Goal: Contribute content: Add original content to the website for others to see

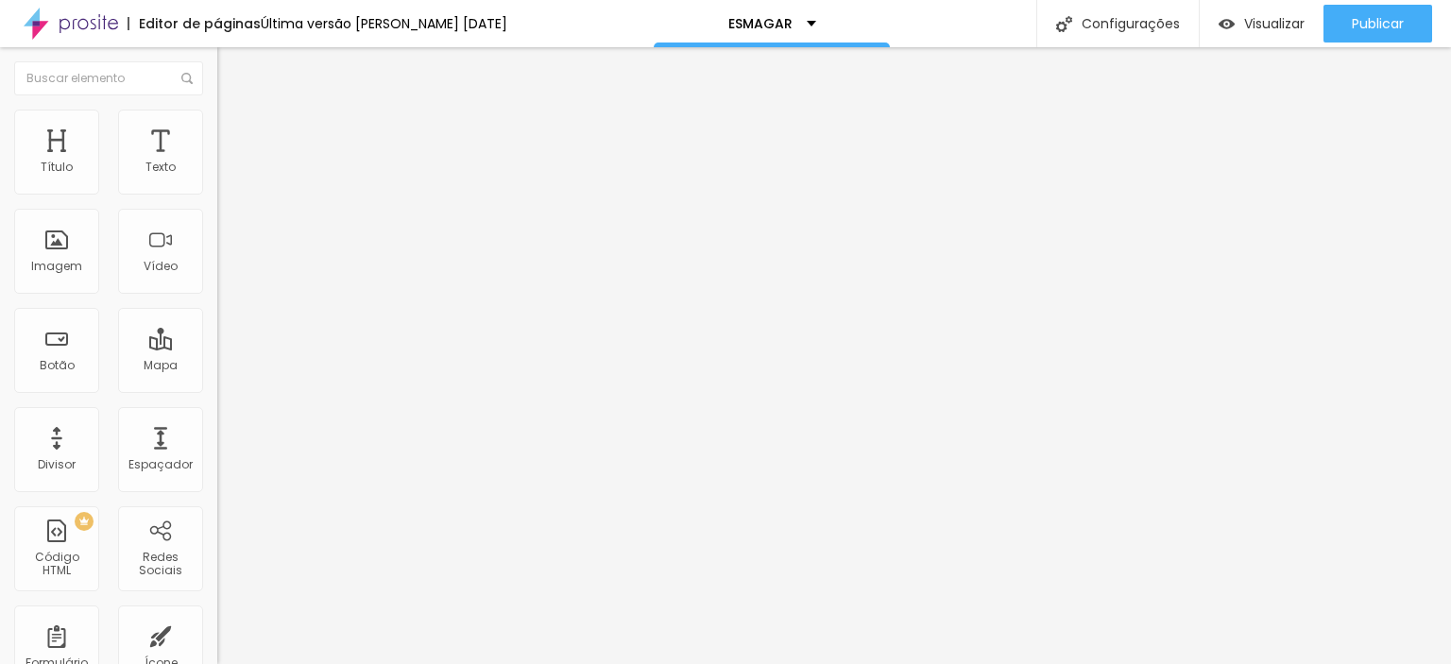
click at [217, 178] on input "youtube.com/watch?v=hWHXfWkXLXI?feature=share" at bounding box center [330, 168] width 227 height 19
paste input "shorts/_oMUT1geNJA"
type input "youtube.com/watch?v=hWHXfWkXLXI?feature=share"
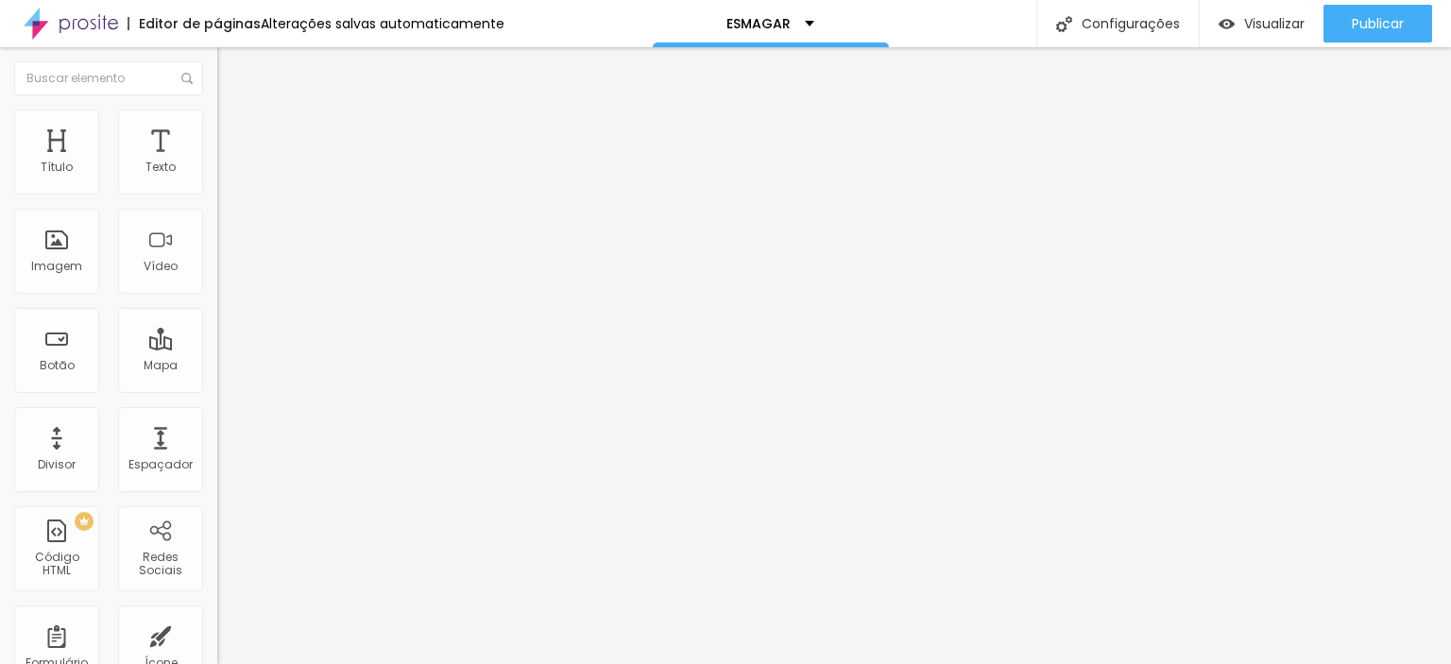
click at [217, 178] on input "youtube.com/watch?v=fjygLoAmkUs?feature=share" at bounding box center [330, 168] width 227 height 19
click at [217, 178] on input "youtube.com/watch?v=hWHXfWkXLXI?feature=share" at bounding box center [330, 168] width 227 height 19
paste input "https://youtube.com/shorts/_oMUT1geNJA"
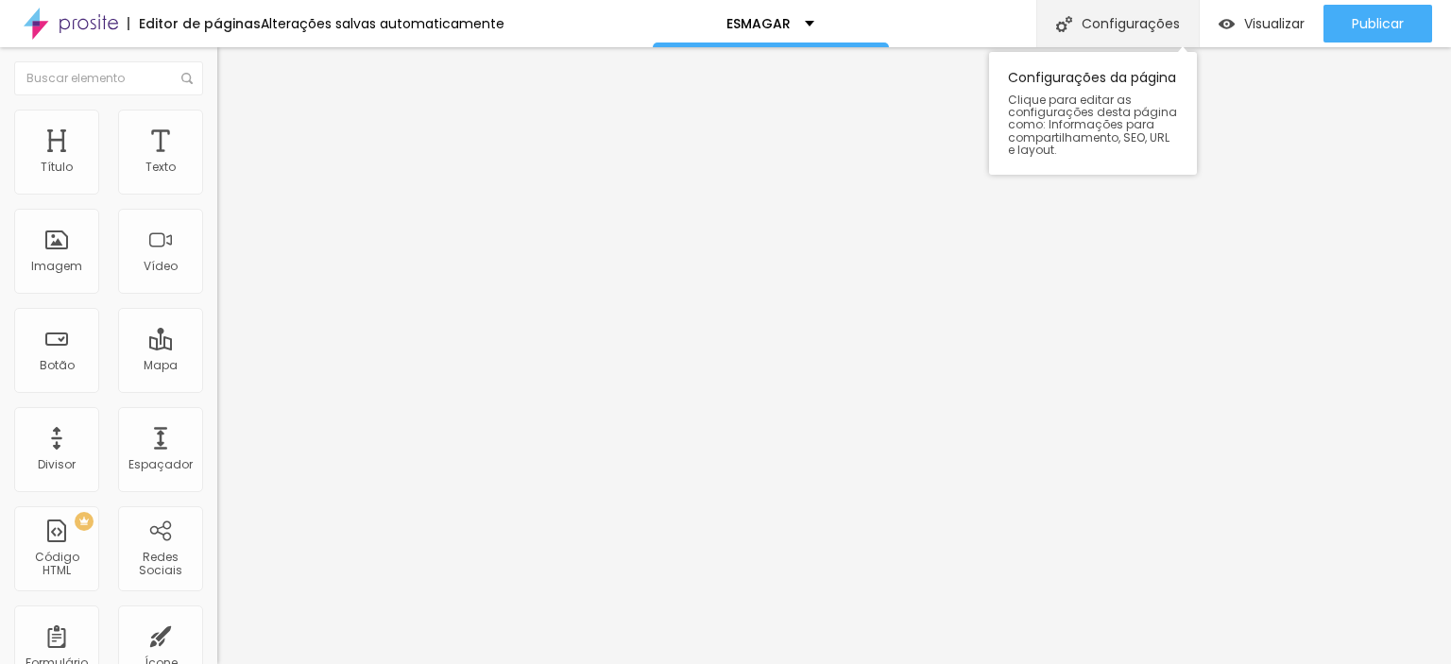
scroll to position [0, 0]
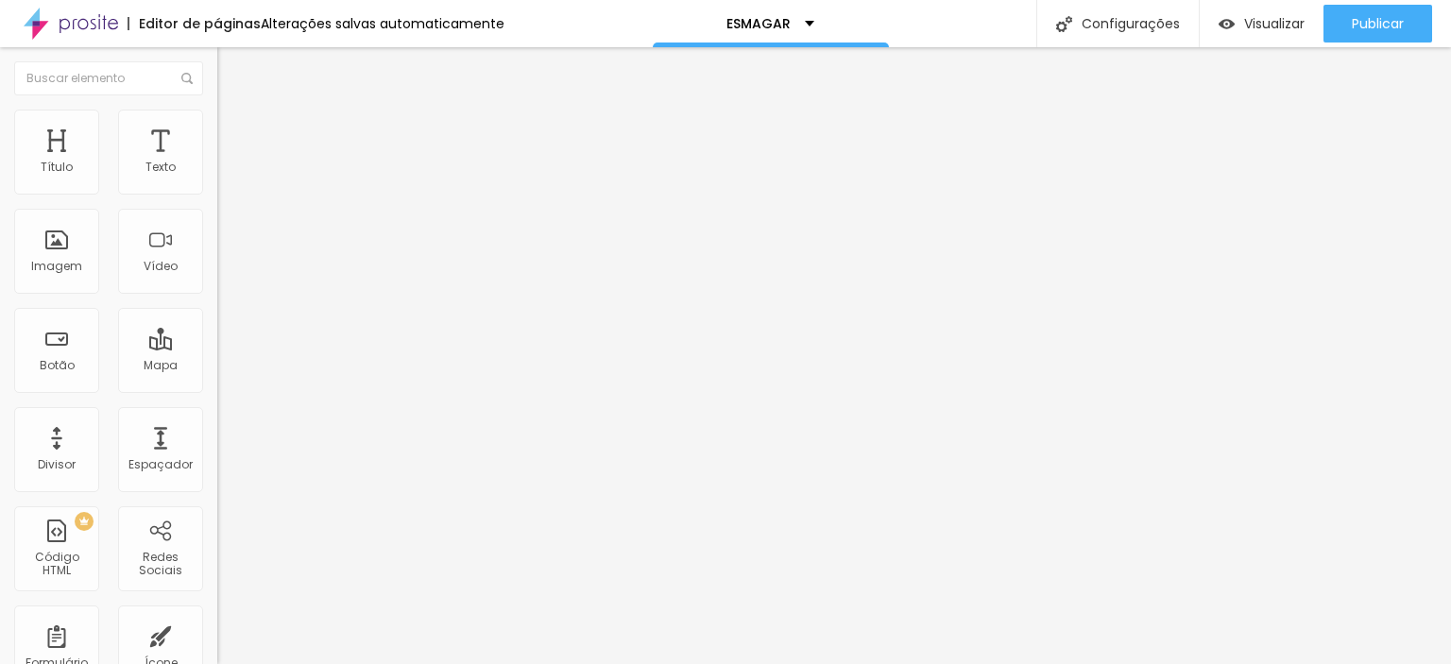
click at [217, 178] on input "youtube.com/watch?v=hWHXfWkXLXI?feature=share" at bounding box center [330, 168] width 227 height 19
paste input "shorts/_oMUT1geNJA"
type input "youtube.com/shorts/_oMUT1geNJA"
click at [217, 178] on input "youtube.com/shorts/_oMUT1geNJA" at bounding box center [330, 168] width 227 height 19
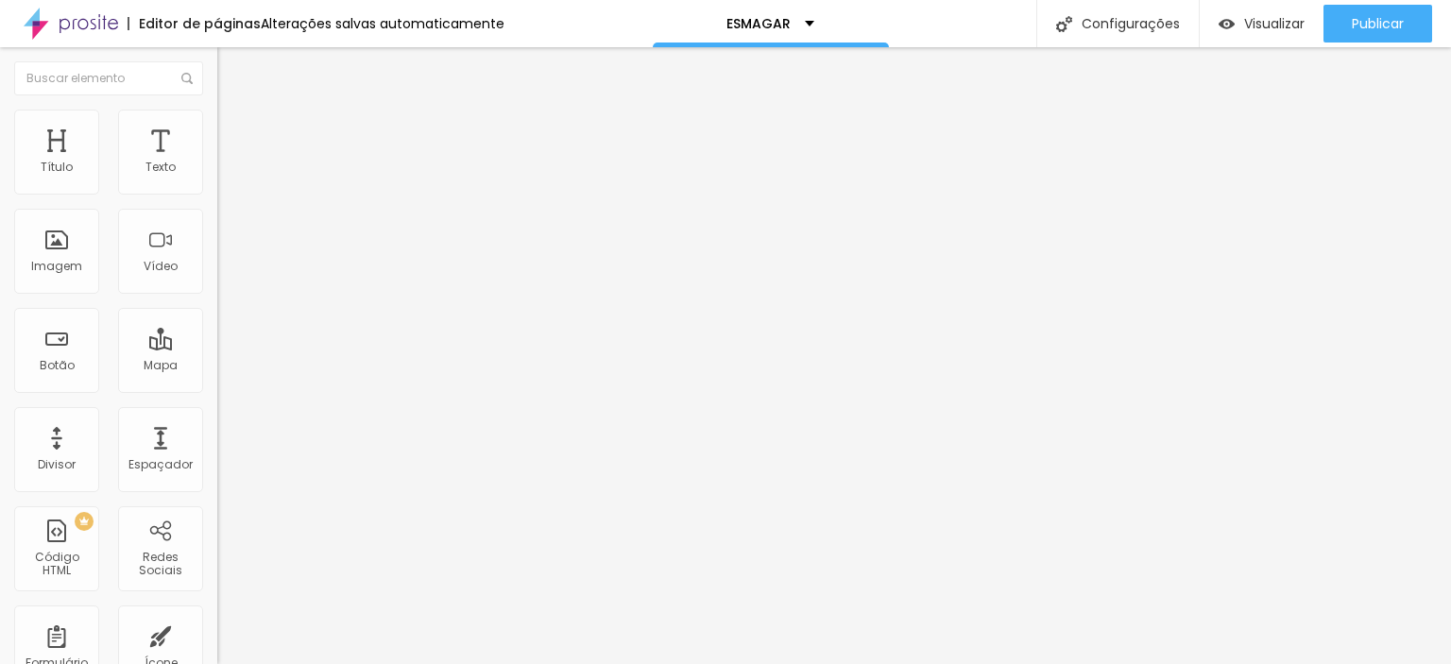
scroll to position [0, 30]
paste input "watch?v=hWHXfWkXLXI?feature=share"
type input "youtube.com/watch?v=hWHXfWkXLXI?feature=share"
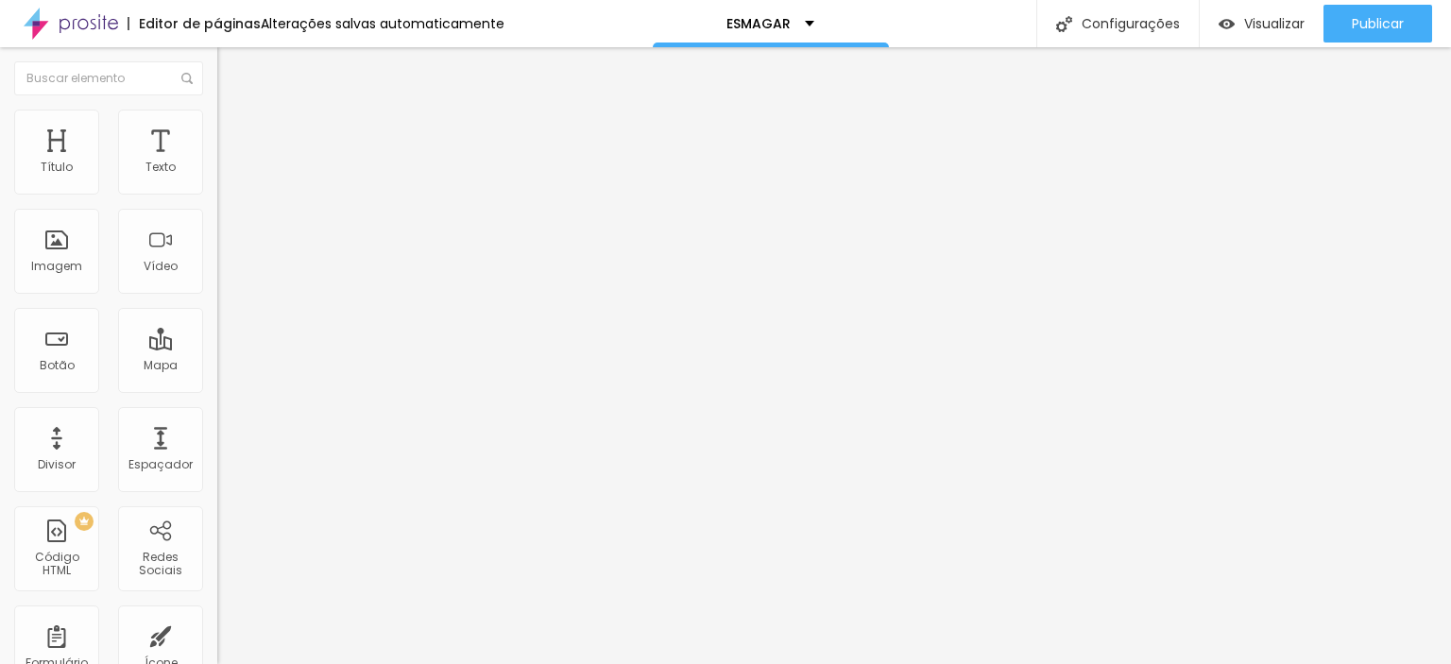
click at [217, 178] on input "youtube.com/watch?v=CMeNmq9_wlg?feature=share" at bounding box center [330, 168] width 227 height 19
click at [217, 178] on input "youtube.com/watch?v=hWHXfWkXLXI?feature=share" at bounding box center [330, 168] width 227 height 19
click at [217, 178] on input "youtube.com/watch?v=fjygLoAmkUs?feature=share" at bounding box center [330, 168] width 227 height 19
drag, startPoint x: 76, startPoint y: 214, endPoint x: 88, endPoint y: 211, distance: 12.8
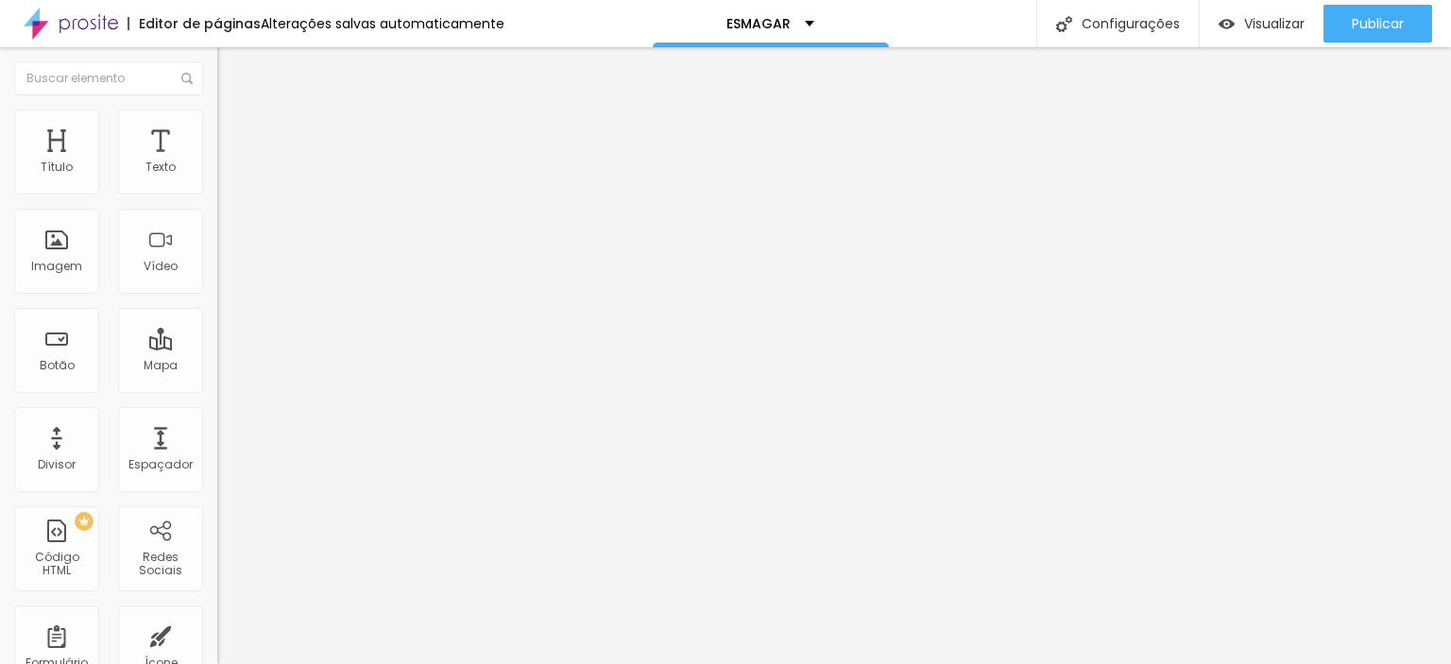
click at [217, 178] on input "youtube.com/watch?v=fjygLoAmkUs?feature=share" at bounding box center [330, 168] width 227 height 19
drag, startPoint x: 51, startPoint y: 210, endPoint x: 19, endPoint y: 211, distance: 32.1
click at [217, 178] on input "youtube.com/watch?v=CMeNmq9_wlg?feature=share" at bounding box center [330, 168] width 227 height 19
click at [217, 178] on input "youtube.com/watch?v=fjygLoAmkUs?feature=share" at bounding box center [330, 168] width 227 height 19
click at [217, 178] on input "youtube.com/watch?v=xpQFA5DHDVs?feature=share" at bounding box center [330, 168] width 227 height 19
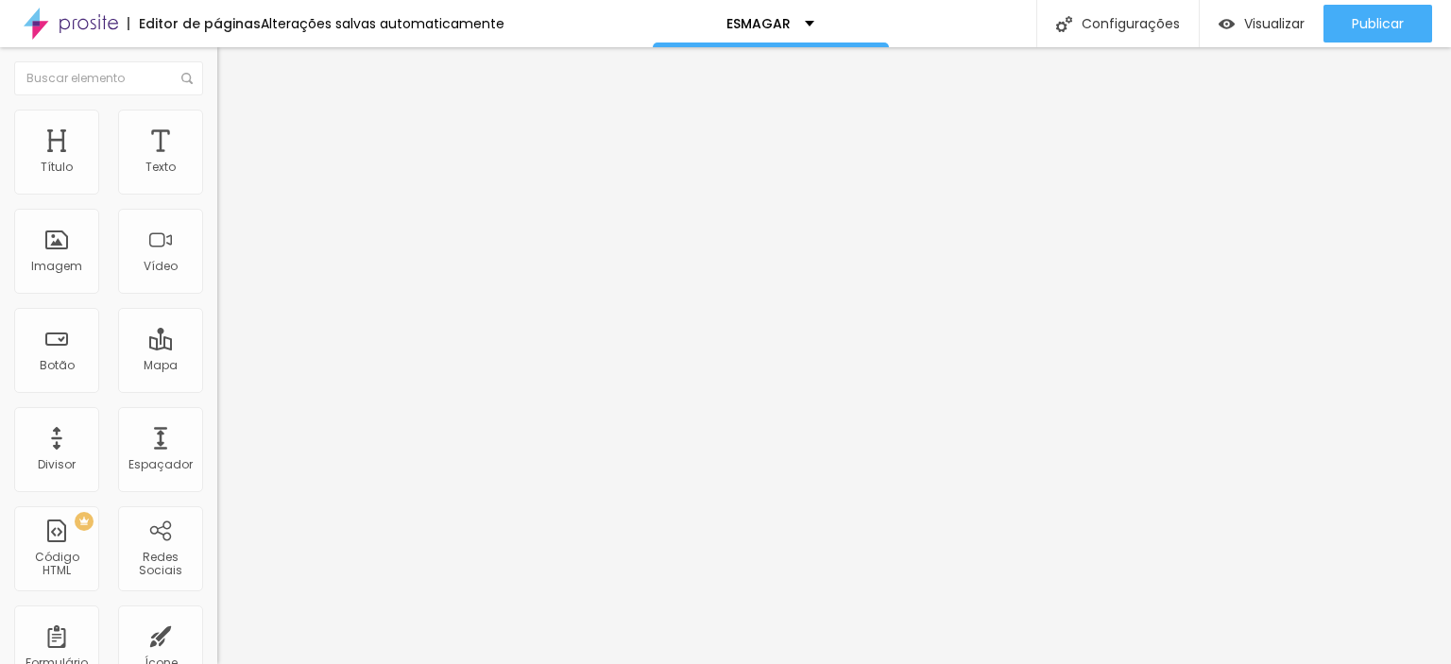
click at [217, 178] on input "youtube.com/watch?v=hWHXfWkXLXI?feature=share" at bounding box center [330, 168] width 227 height 19
paste input "_oMUT1geNJA"
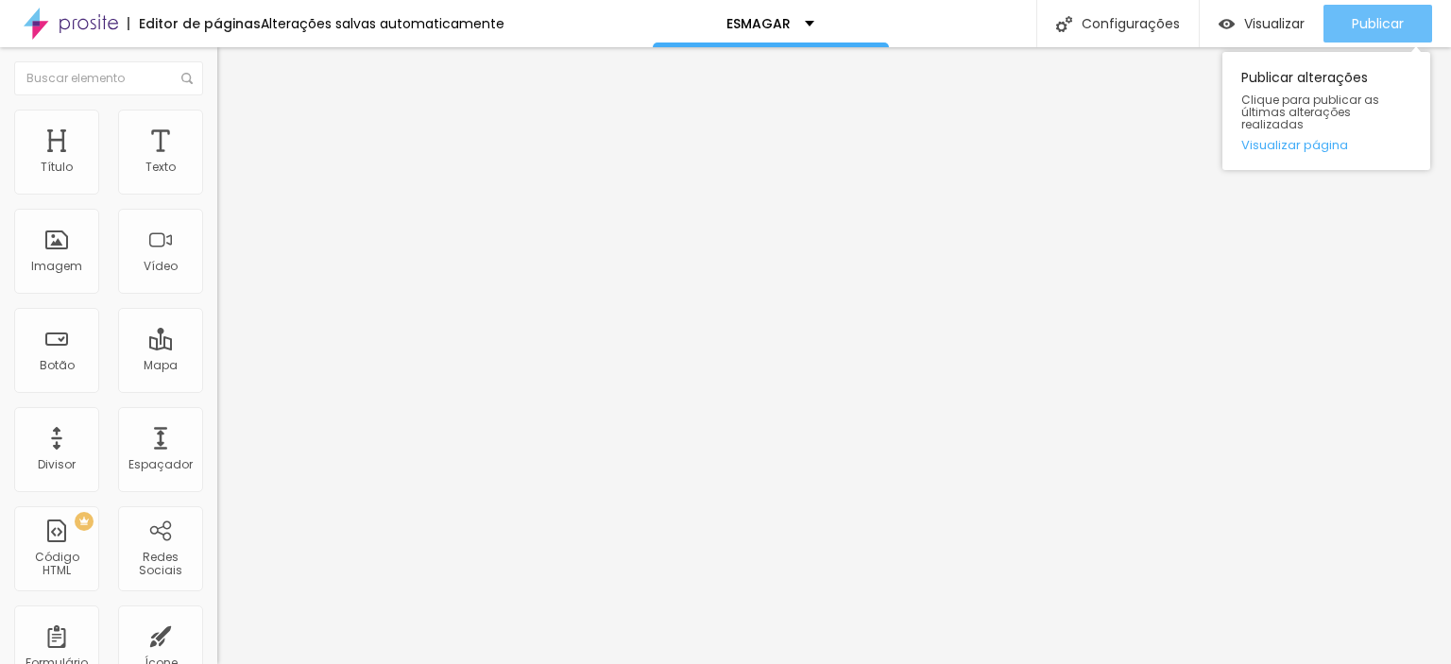
type input "youtube.com/watch?v=_oMUT1geNJA?feature=share"
click at [1376, 22] on font "Publicar" at bounding box center [1377, 23] width 52 height 19
click at [1361, 14] on font "Publicar" at bounding box center [1377, 23] width 52 height 19
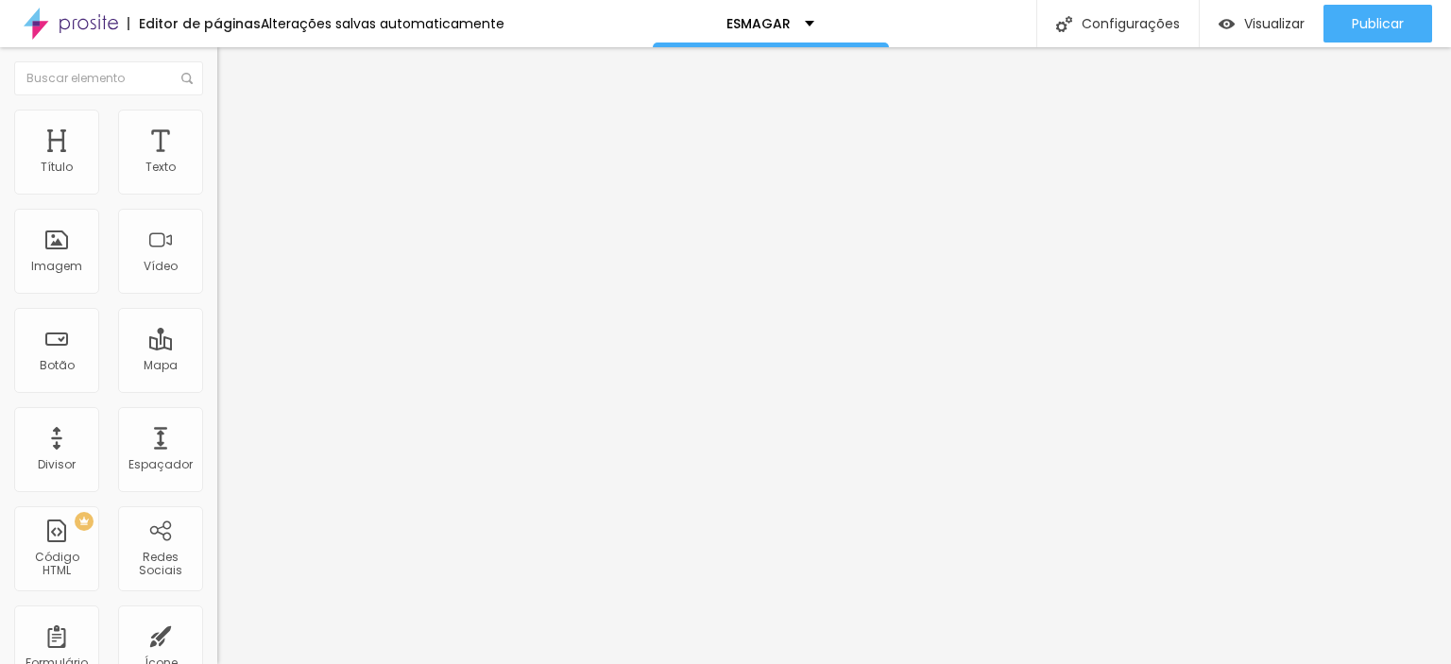
click at [217, 178] on input "youtube.com/watch?v=xpQFA5DHDVs?feature=share" at bounding box center [330, 168] width 227 height 19
paste input "watch?v=8rvhsQM2Bhc"
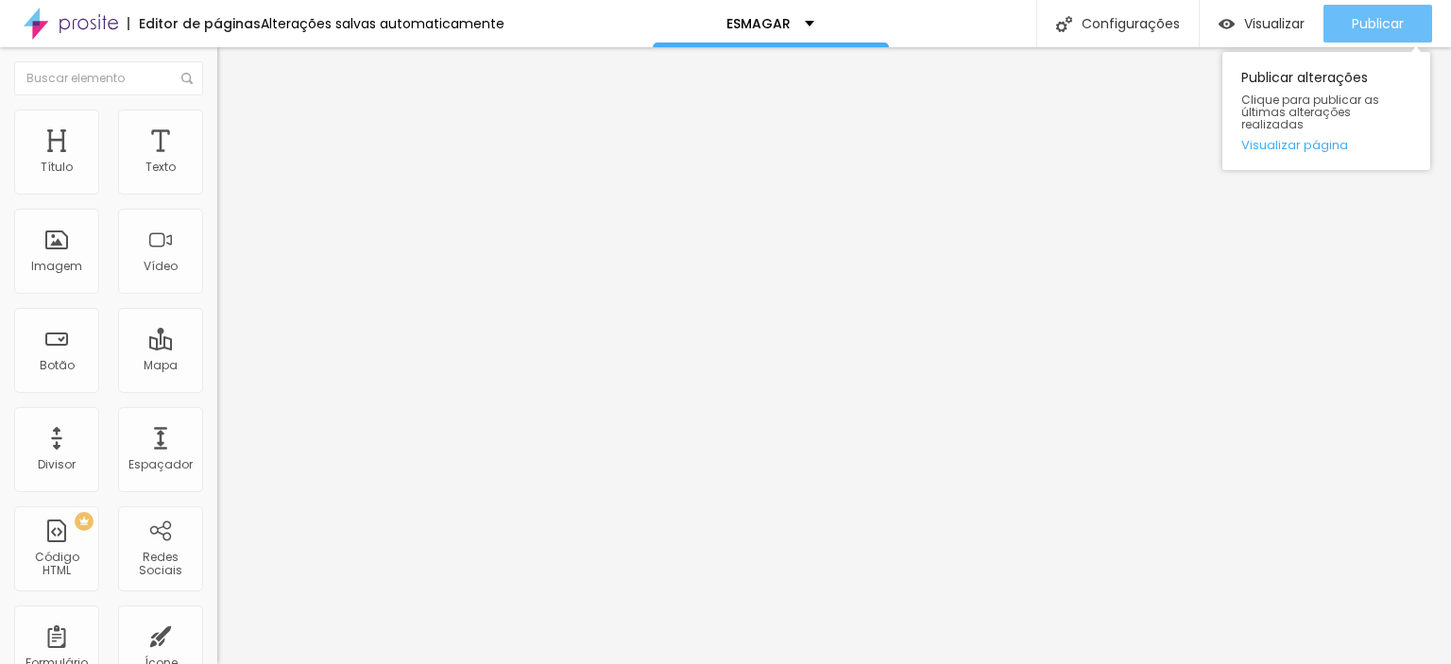
type input "youtube.com/ watch?v=8rvhsQM2Bhc?feature=share"
click at [1363, 29] on font "Publicar" at bounding box center [1377, 23] width 52 height 19
click at [1363, 25] on font "Publicar" at bounding box center [1377, 23] width 52 height 19
